Goal: Check status: Check status

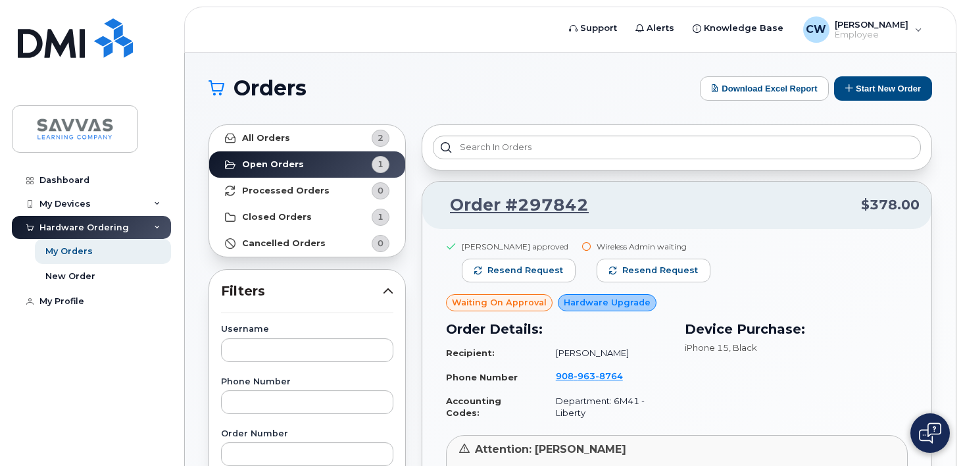
scroll to position [16, 0]
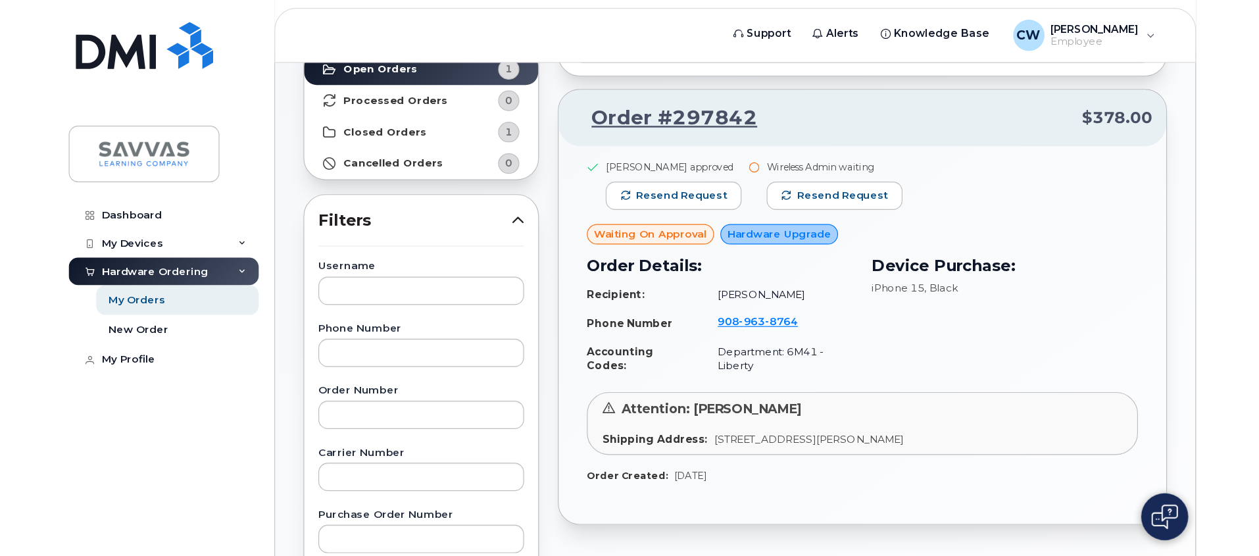
scroll to position [114, 0]
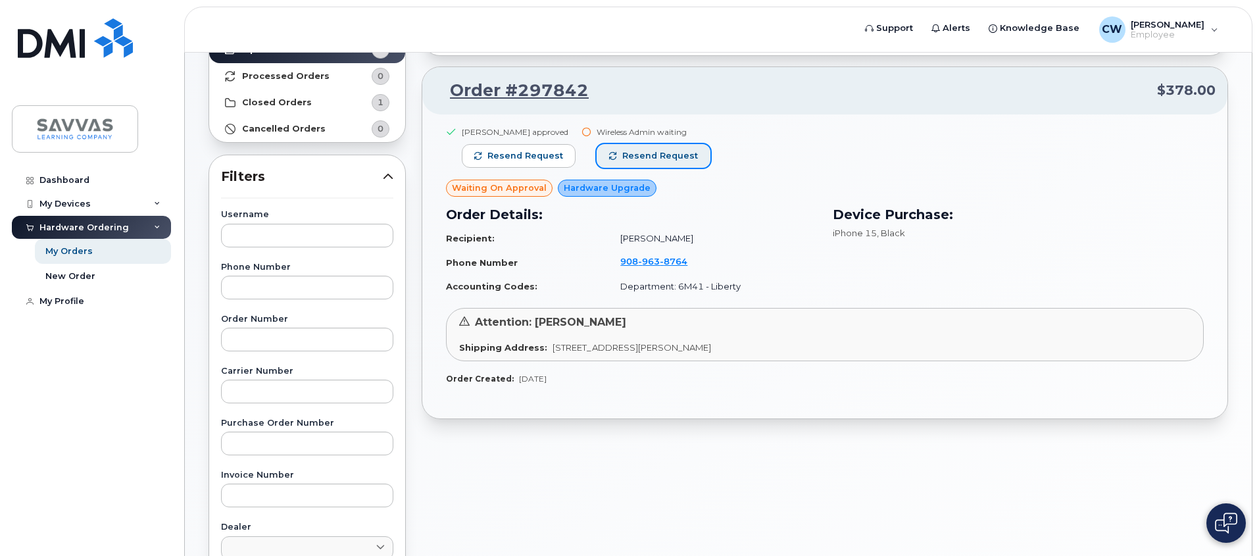
click at [648, 161] on span "Resend request" at bounding box center [660, 156] width 76 height 12
